Goal: Find specific page/section: Find specific page/section

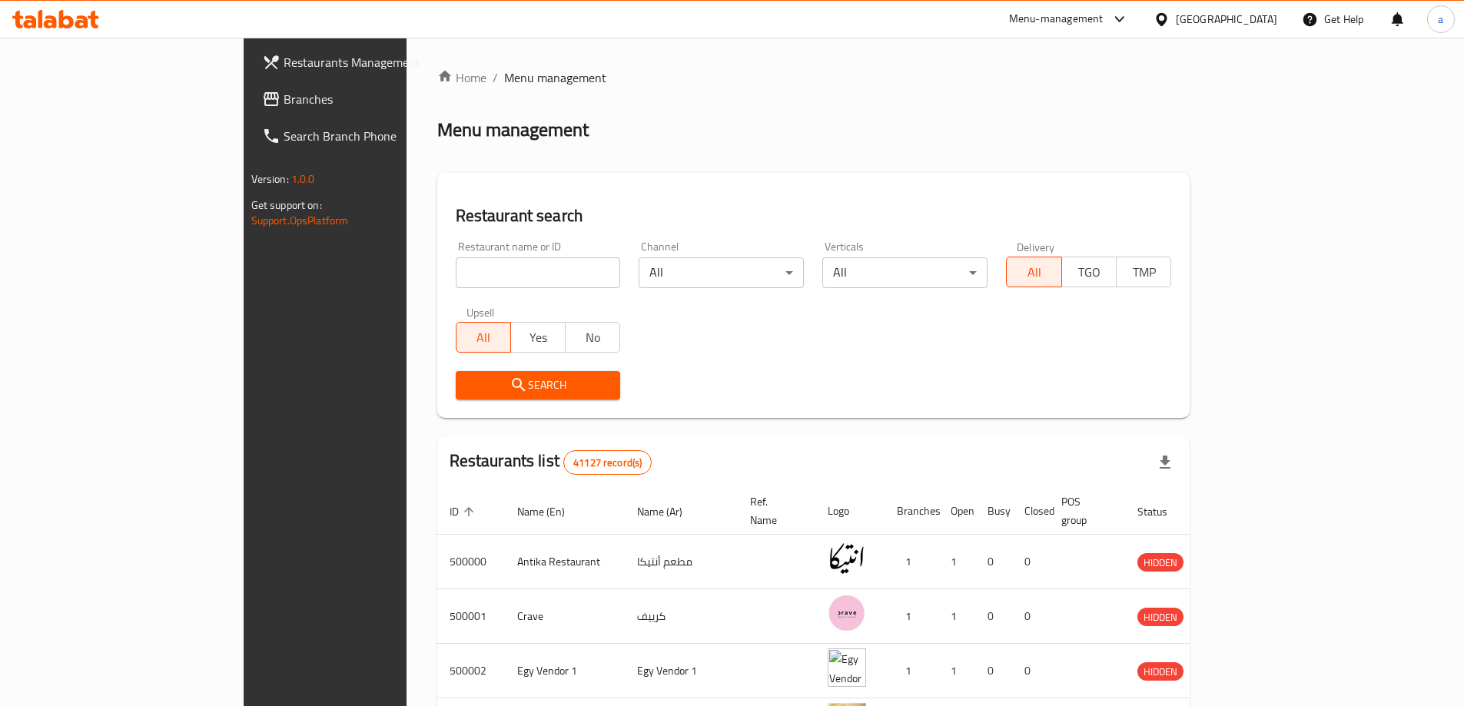
click at [1272, 30] on div "[GEOGRAPHIC_DATA]" at bounding box center [1215, 19] width 148 height 37
click at [1279, 18] on div "[GEOGRAPHIC_DATA]" at bounding box center [1215, 19] width 148 height 37
click at [1253, 18] on div "[GEOGRAPHIC_DATA]" at bounding box center [1226, 19] width 101 height 17
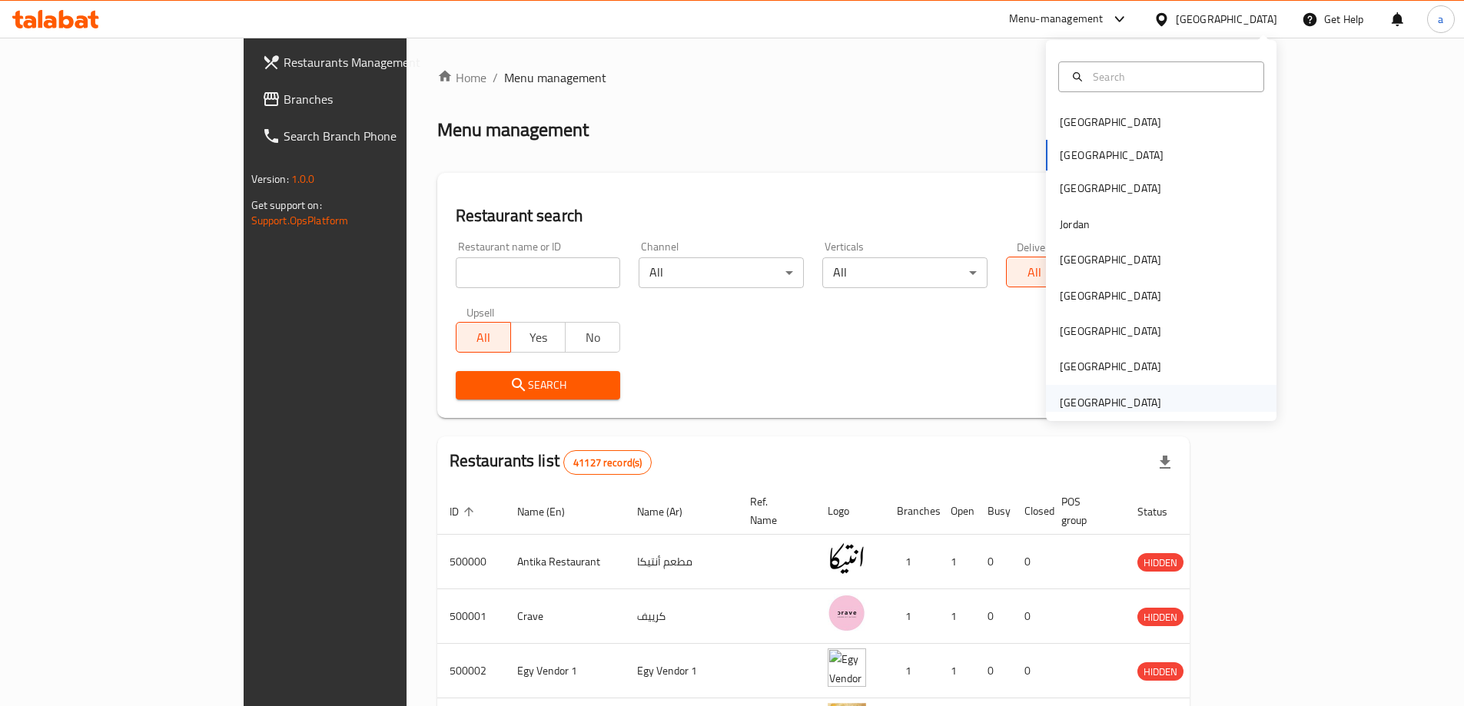
click at [1097, 400] on div "[GEOGRAPHIC_DATA]" at bounding box center [1110, 402] width 101 height 17
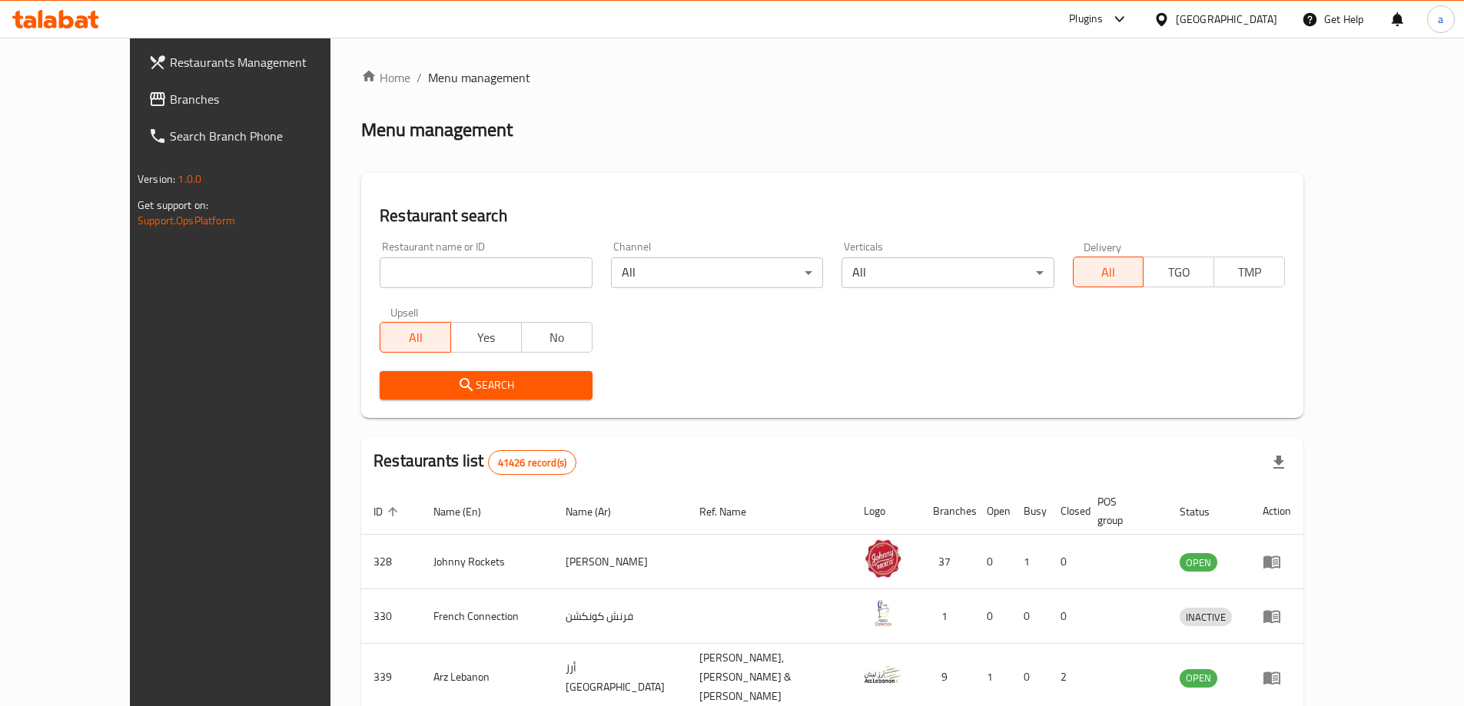
paste input "23040"
click at [411, 267] on input "search" at bounding box center [486, 272] width 212 height 31
type input "23040"
click button "Search" at bounding box center [486, 385] width 212 height 28
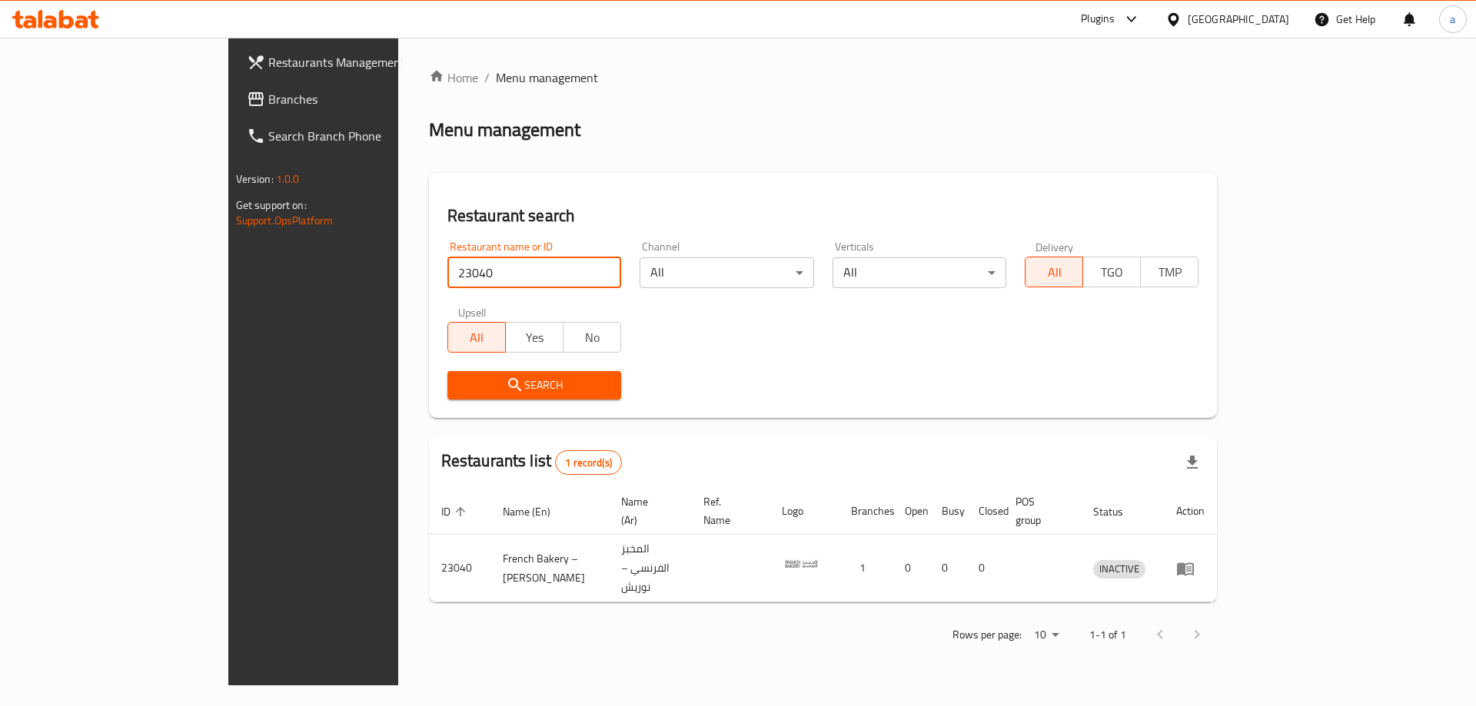
click at [268, 99] on span "Branches" at bounding box center [365, 99] width 194 height 18
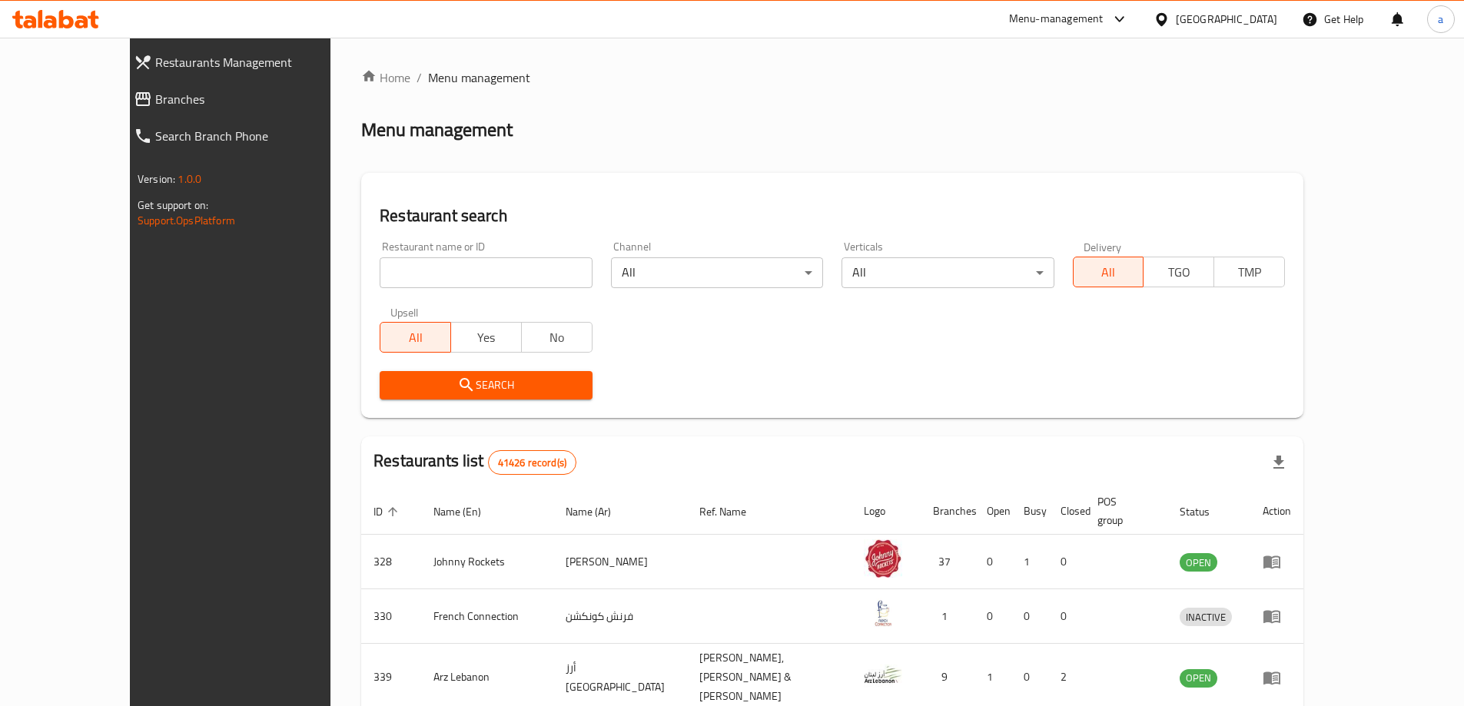
click at [147, 109] on link "Branches" at bounding box center [247, 99] width 253 height 37
